Goal: Task Accomplishment & Management: Complete application form

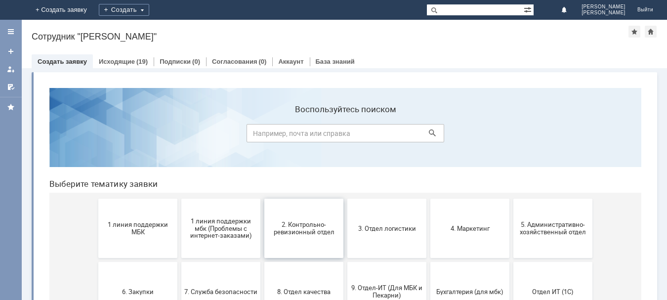
click at [298, 235] on span "2. Контрольно-ревизионный отдел" at bounding box center [303, 228] width 73 height 15
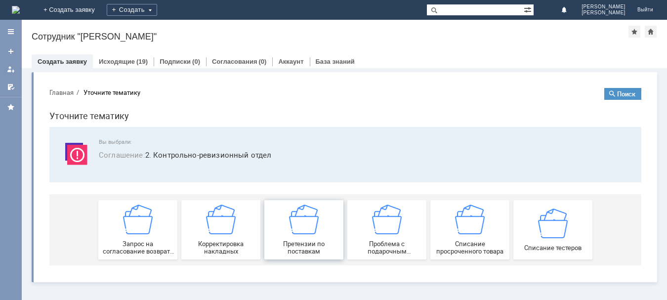
click at [318, 228] on img at bounding box center [304, 220] width 30 height 30
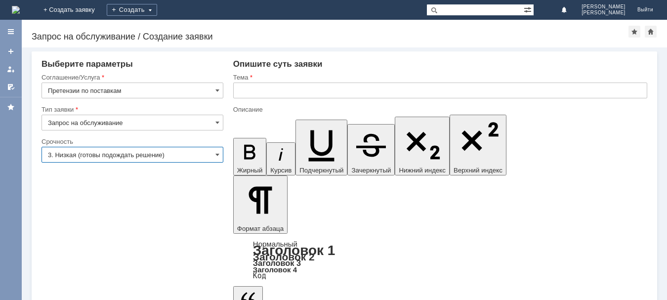
click at [221, 157] on input "3. Низкая (готовы подождать решение)" at bounding box center [133, 155] width 182 height 16
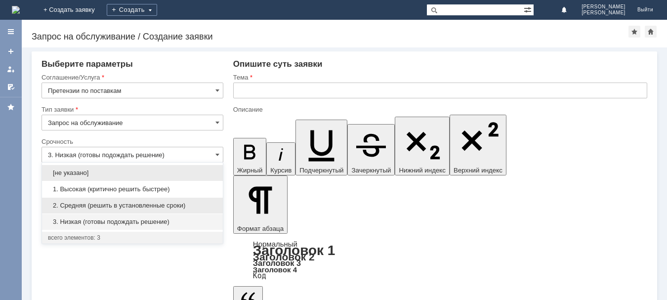
click at [158, 208] on span "2. Средняя (решить в установленные сроки)" at bounding box center [132, 206] width 169 height 8
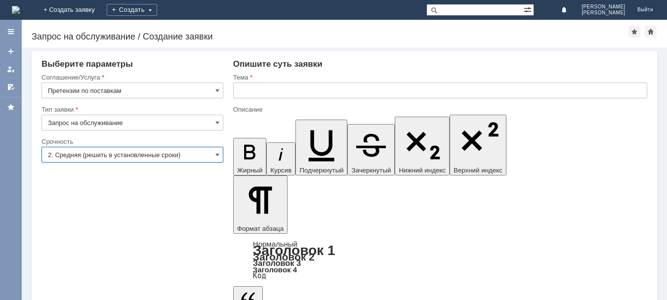
type input "2. Средняя (решить в установленные сроки)"
click at [254, 89] on input "text" at bounding box center [440, 91] width 414 height 16
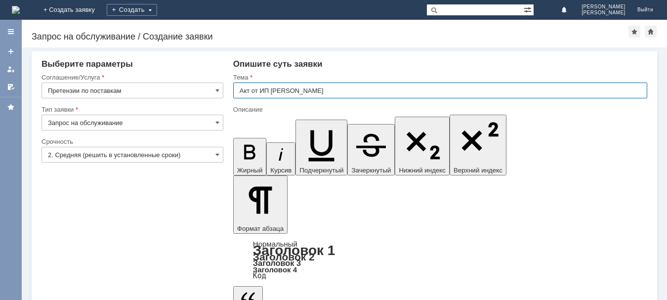
click at [309, 89] on input "Акт от ИП [PERSON_NAME]" at bounding box center [440, 91] width 414 height 16
click at [327, 90] on input "Акт от ИП [PERSON_NAME] [PERSON_NAME]С №" at bounding box center [440, 91] width 414 height 16
click at [328, 90] on input "Акт от ИП [PERSON_NAME] [PERSON_NAME]С №" at bounding box center [440, 91] width 414 height 16
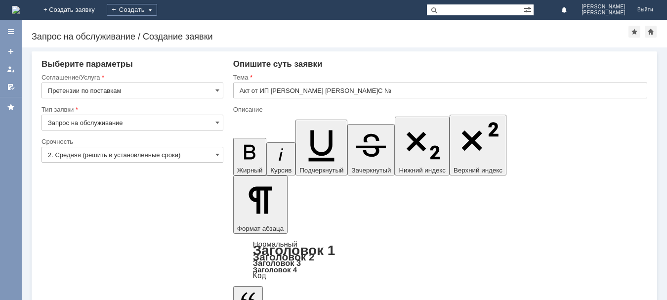
drag, startPoint x: 324, startPoint y: 2706, endPoint x: 325, endPoint y: 2695, distance: 10.9
click at [322, 91] on input "Акт от ИП [PERSON_NAME] [PERSON_NAME]С №" at bounding box center [440, 91] width 414 height 16
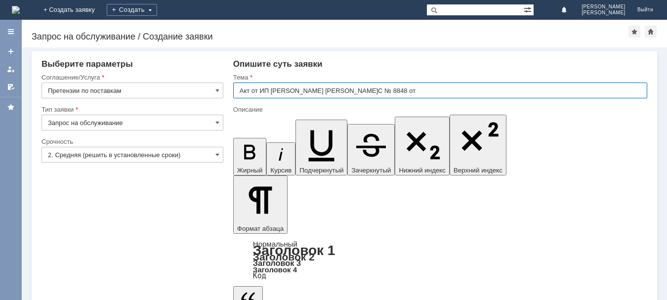
click at [347, 90] on input "Акт от ИП [PERSON_NAME] [PERSON_NAME]С № 8848 от" at bounding box center [440, 91] width 414 height 16
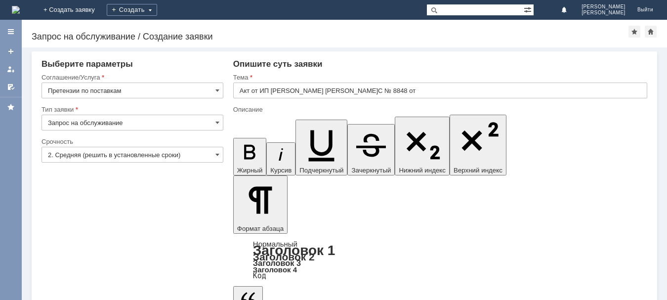
click at [346, 91] on input "Акт от ИП [PERSON_NAME] [PERSON_NAME]С № 8848 от" at bounding box center [440, 91] width 414 height 16
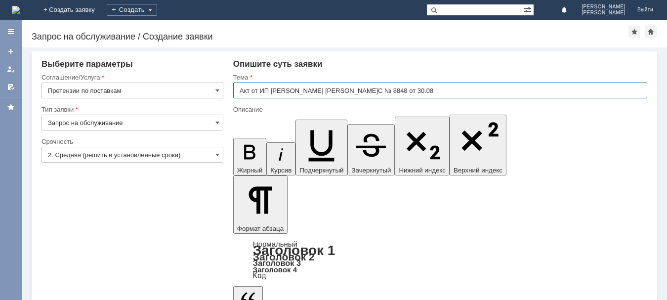
type input "Акт от ИП [PERSON_NAME] [PERSON_NAME]С № 8848 от 30.08"
